Goal: Task Accomplishment & Management: Use online tool/utility

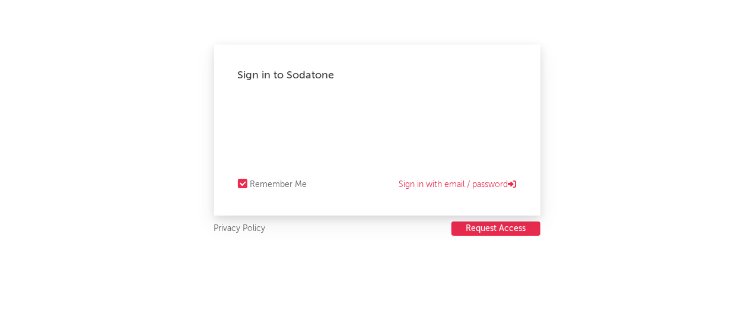
select select "other"
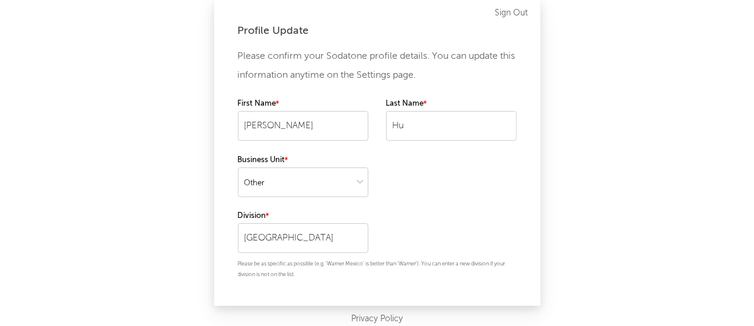
scroll to position [24, 0]
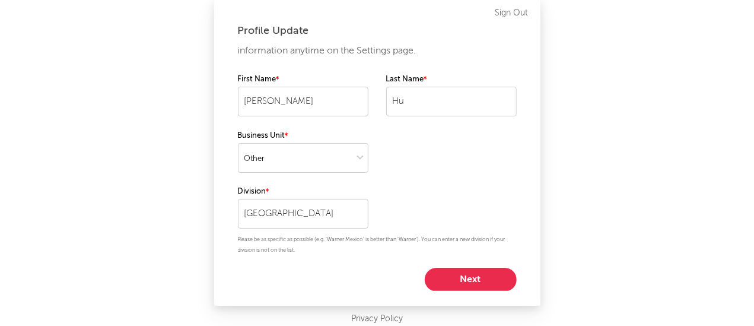
click at [458, 286] on button "Next" at bounding box center [471, 280] width 92 height 24
select select "marketing"
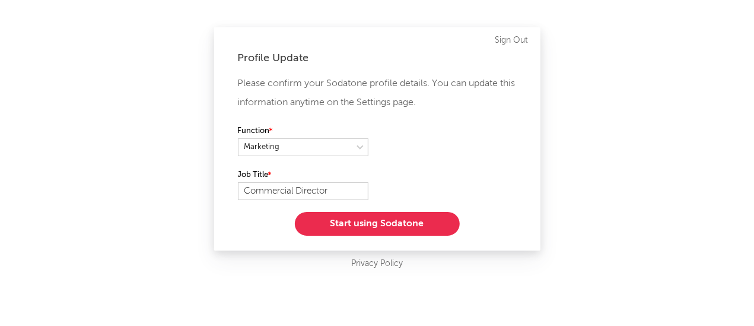
click at [376, 236] on div "Profile Update Please confirm your Sodatone profile details. You can update thi…" at bounding box center [377, 138] width 326 height 223
click at [369, 229] on button "Start using Sodatone" at bounding box center [377, 224] width 165 height 24
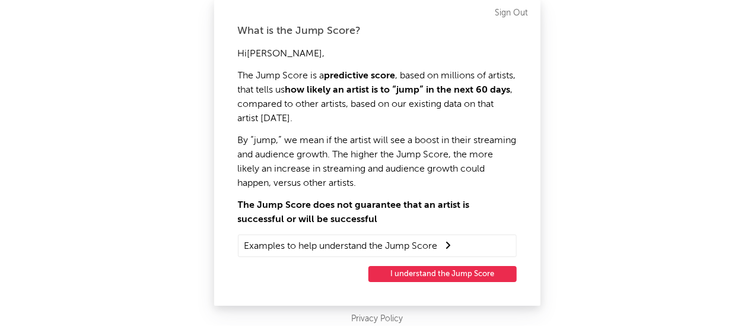
scroll to position [21, 0]
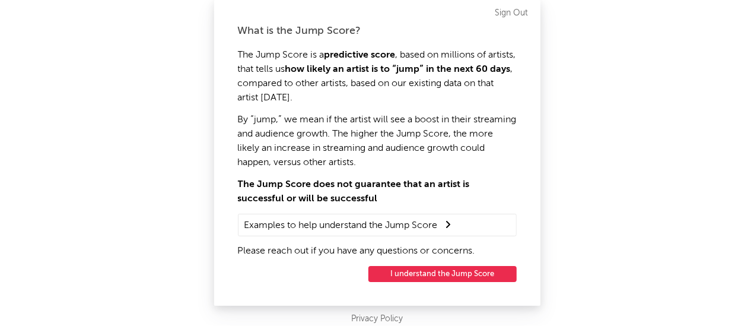
click at [421, 278] on button "I understand the Jump Score" at bounding box center [443, 274] width 148 height 16
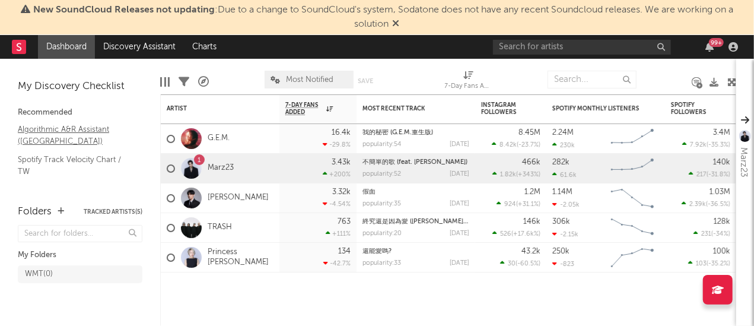
click at [86, 137] on link "Algorithmic A&R Assistant (Taiwan)" at bounding box center [74, 135] width 113 height 24
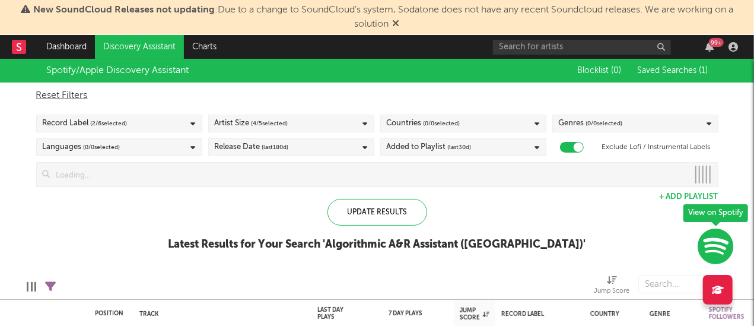
checkbox input "true"
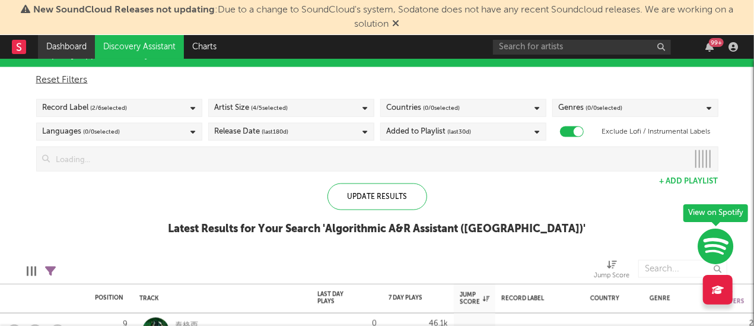
click at [59, 42] on link "Dashboard" at bounding box center [66, 47] width 57 height 24
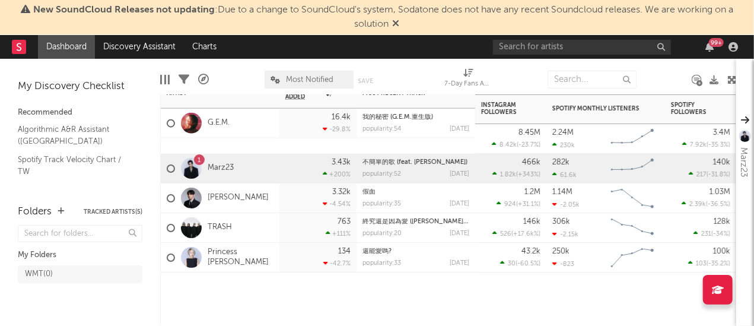
click at [196, 162] on div "1" at bounding box center [199, 159] width 11 height 11
click at [89, 166] on link "Spotify Track Velocity Chart / TW" at bounding box center [74, 165] width 113 height 24
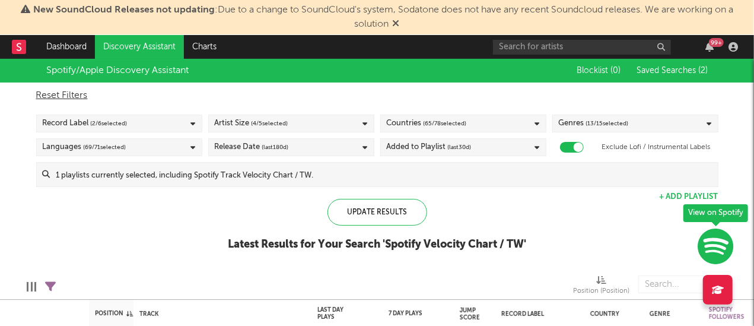
checkbox input "true"
